Goal: Check status: Check status

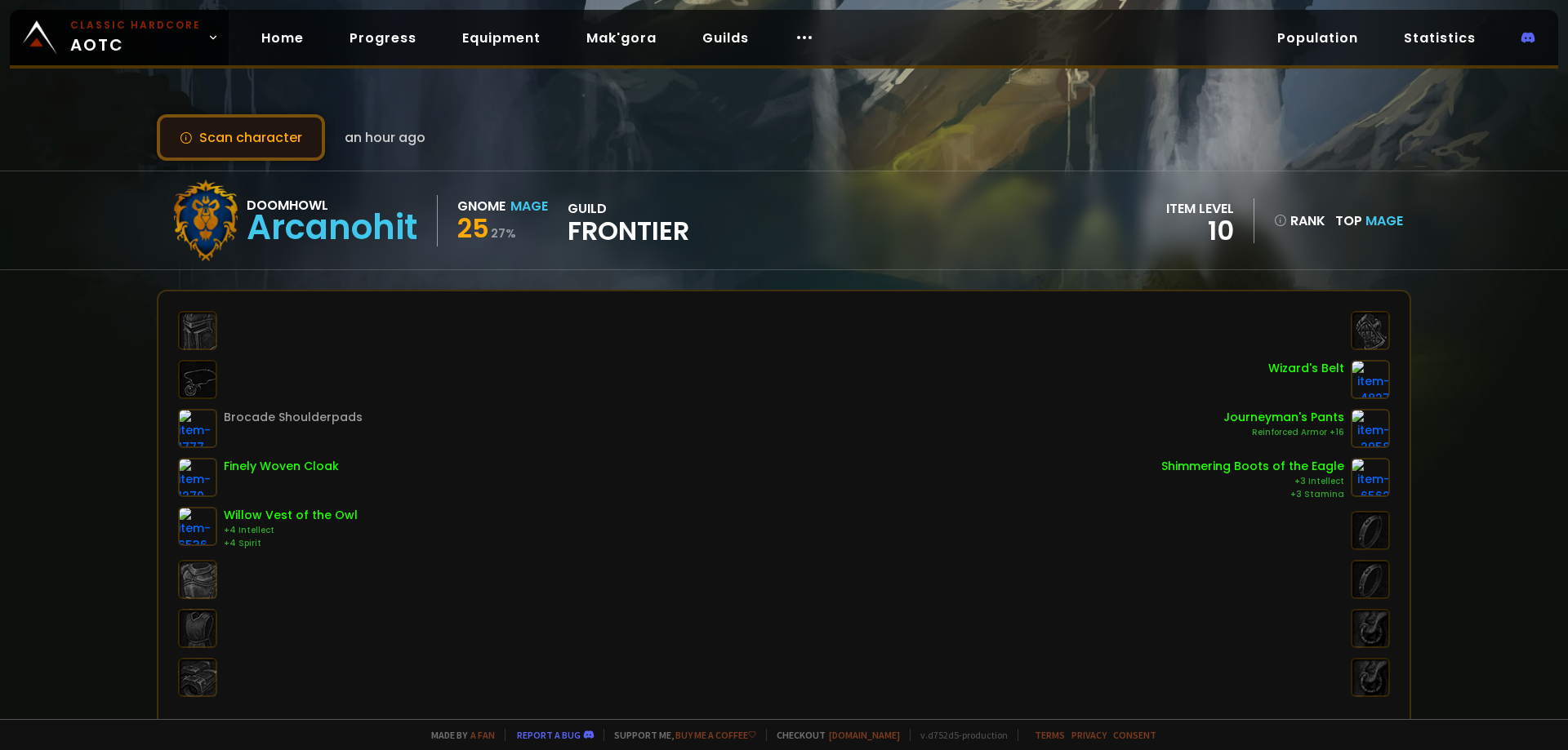
click at [260, 127] on button "Scan character" at bounding box center [241, 137] width 168 height 46
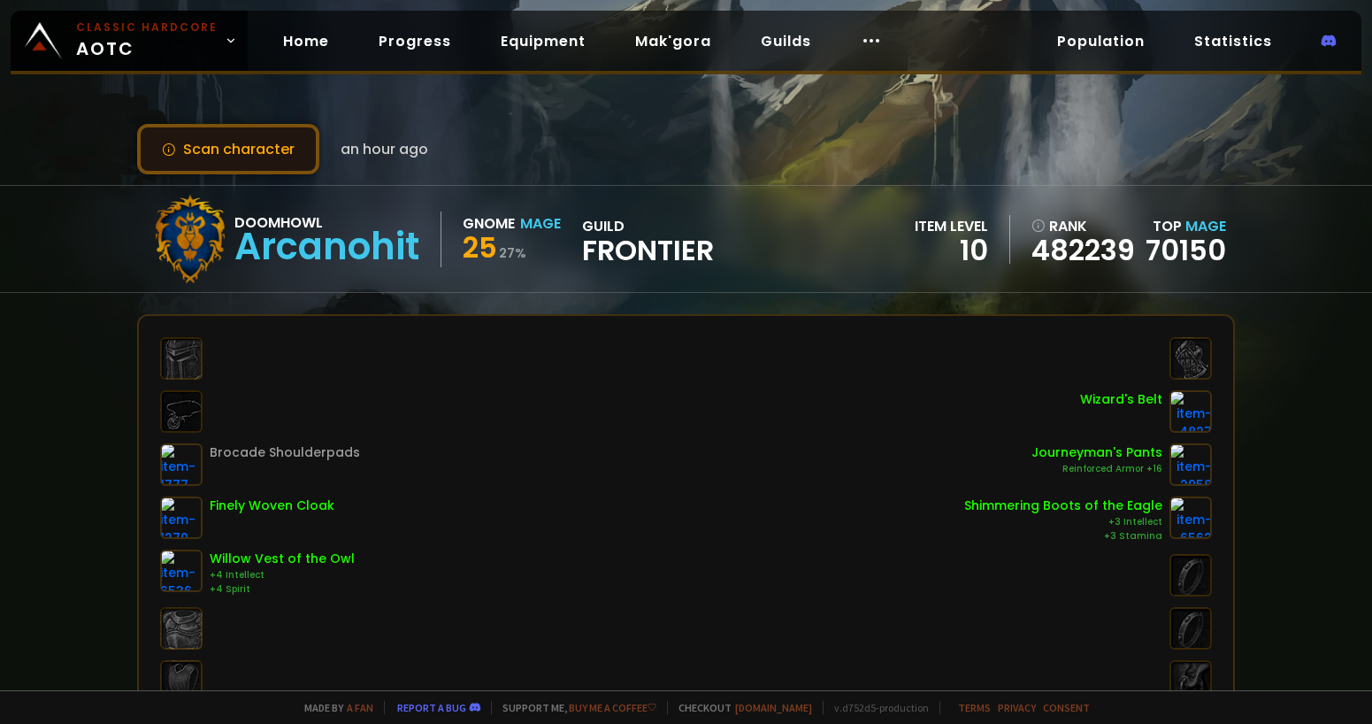
click at [237, 155] on button "Scan character" at bounding box center [228, 149] width 182 height 50
